Goal: Check status: Check status

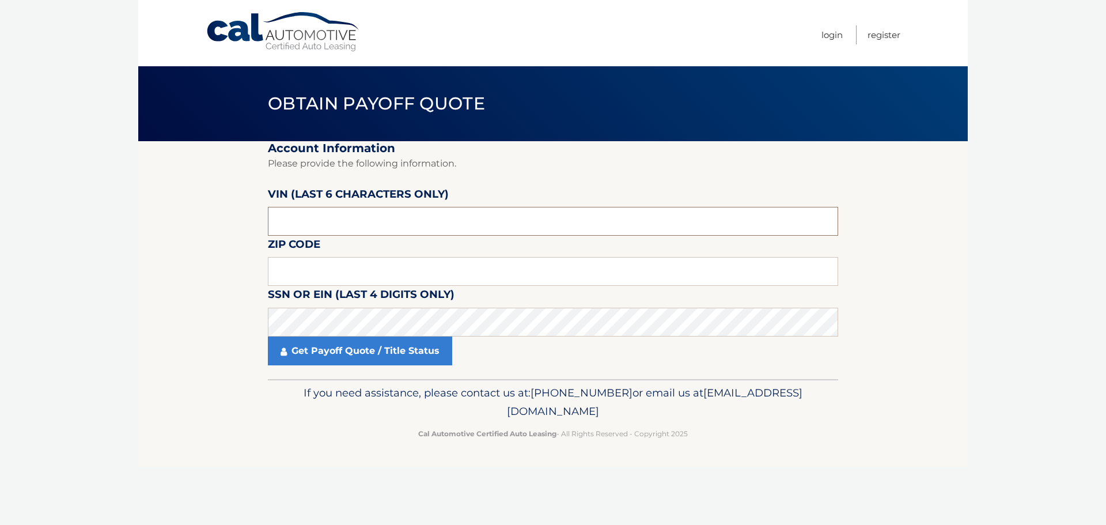
click at [376, 219] on input "text" at bounding box center [553, 221] width 570 height 29
type input "230364"
click at [487, 268] on input "text" at bounding box center [553, 271] width 570 height 29
click at [320, 276] on input "text" at bounding box center [553, 271] width 570 height 29
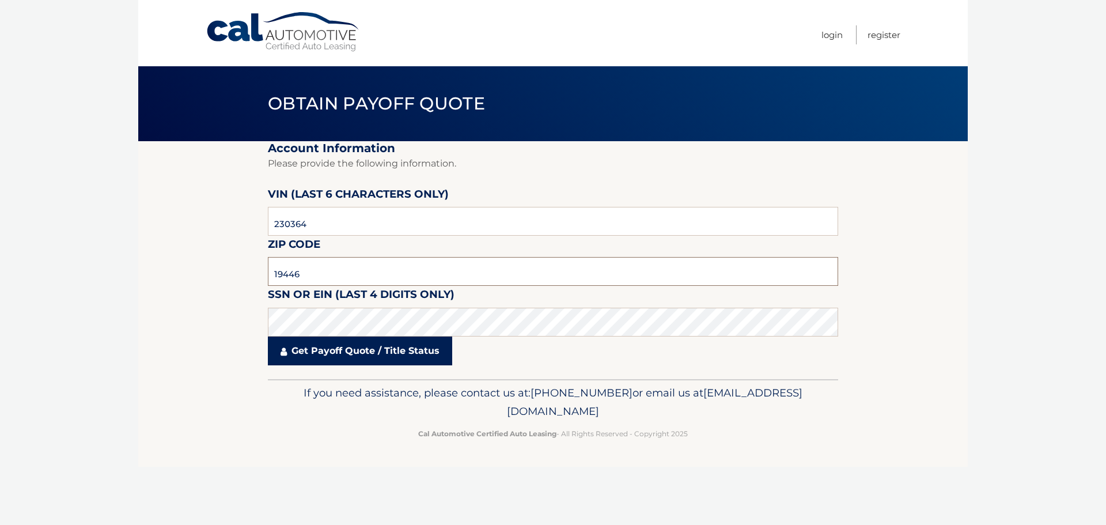
type input "19446"
click at [379, 349] on link "Get Payoff Quote / Title Status" at bounding box center [360, 350] width 184 height 29
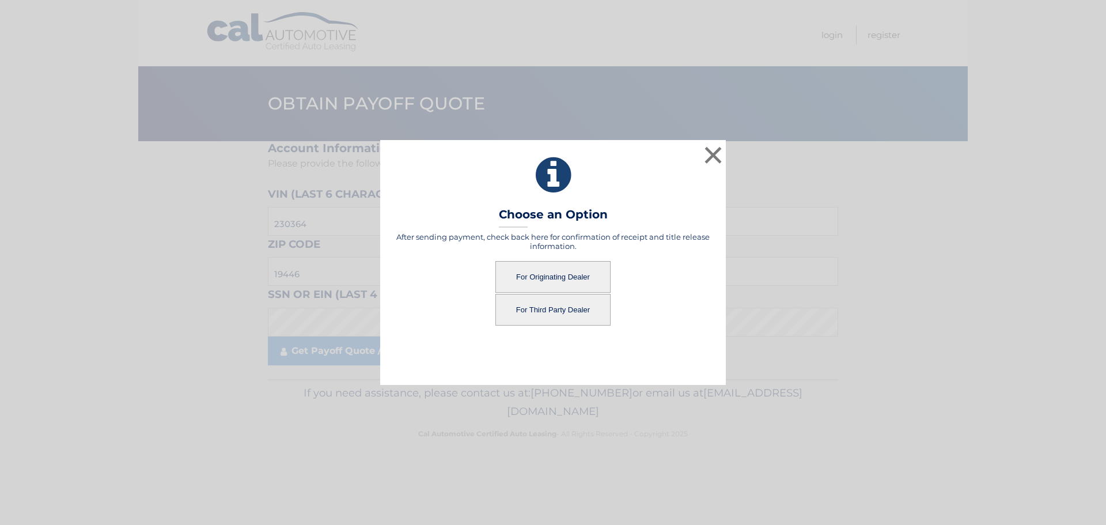
click at [559, 266] on button "For Originating Dealer" at bounding box center [552, 277] width 115 height 32
click at [542, 274] on button "For Originating Dealer" at bounding box center [552, 277] width 115 height 32
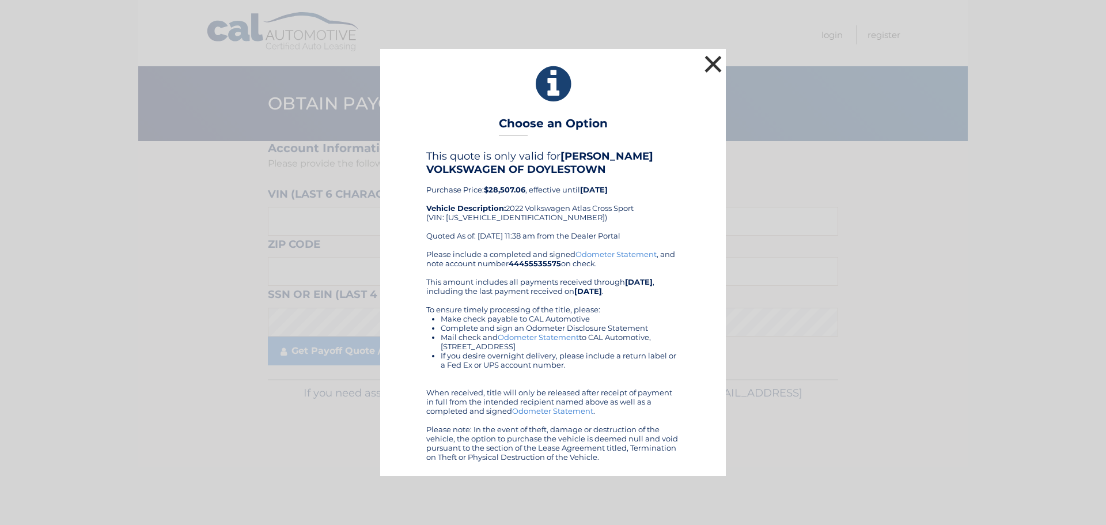
click at [714, 68] on button "×" at bounding box center [713, 63] width 23 height 23
